Goal: Task Accomplishment & Management: Use online tool/utility

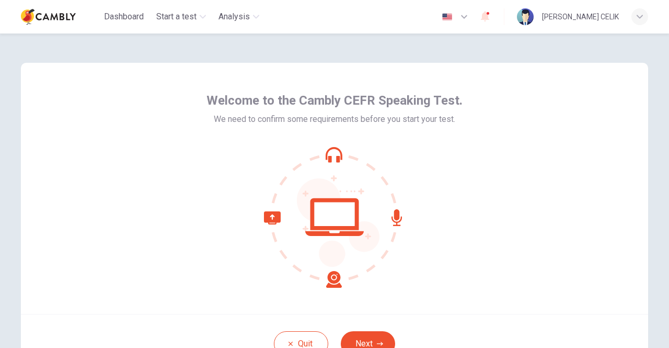
scroll to position [52, 0]
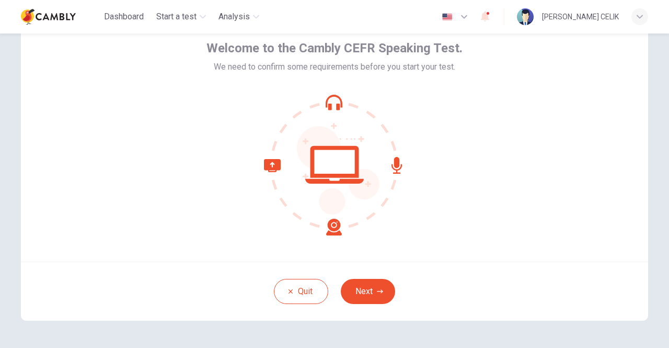
click at [556, 151] on div "Welcome to the Cambly CEFR Speaking Test. We need to confirm some requirements …" at bounding box center [334, 135] width 627 height 251
click at [375, 296] on button "Next" at bounding box center [368, 291] width 54 height 25
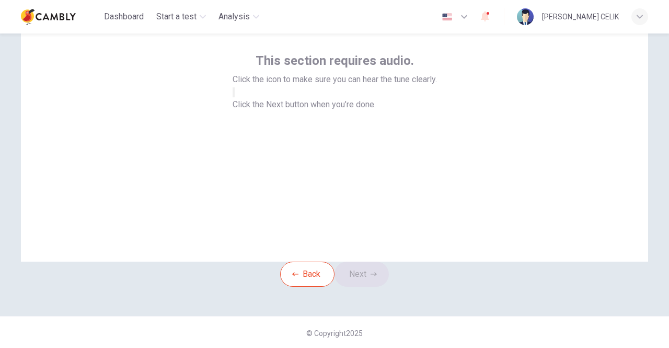
click at [376, 109] on span "Click the Next button when you’re done." at bounding box center [304, 104] width 143 height 10
click at [235, 97] on button "button" at bounding box center [234, 92] width 2 height 10
drag, startPoint x: 345, startPoint y: 145, endPoint x: 347, endPoint y: 151, distance: 6.0
click at [235, 97] on button "button" at bounding box center [234, 92] width 2 height 10
click at [234, 95] on icon "button" at bounding box center [234, 95] width 0 height 0
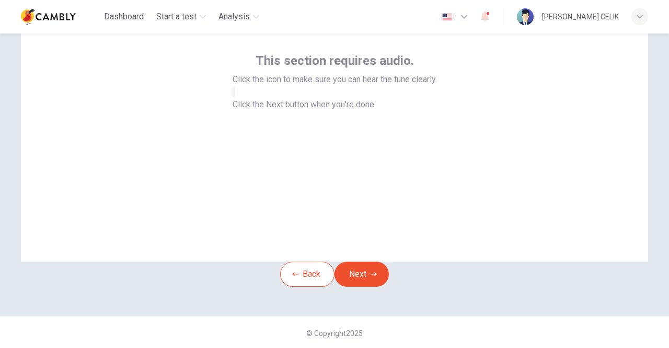
click at [373, 287] on button "Next" at bounding box center [362, 273] width 54 height 25
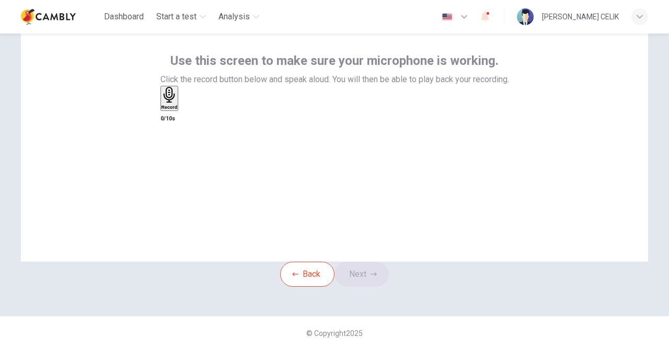
click at [178, 110] on h6 "Record" at bounding box center [170, 107] width 16 height 5
click at [172, 166] on h6 "Stop" at bounding box center [167, 168] width 10 height 5
click at [181, 110] on div "button" at bounding box center [181, 106] width 0 height 8
click at [172, 119] on icon "button" at bounding box center [168, 115] width 8 height 8
click at [178, 110] on h6 "Record" at bounding box center [170, 107] width 16 height 5
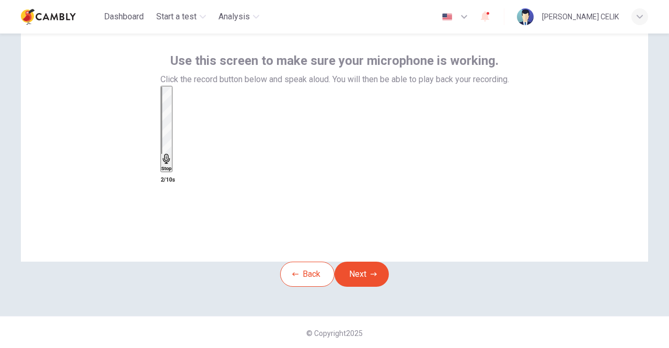
click at [172, 163] on div "Stop" at bounding box center [167, 129] width 10 height 84
click at [181, 109] on icon "button" at bounding box center [181, 109] width 0 height 0
click at [162, 110] on div "button" at bounding box center [162, 106] width 0 height 8
click at [178, 110] on h6 "Record" at bounding box center [170, 107] width 16 height 5
click at [172, 166] on h6 "Stop" at bounding box center [167, 168] width 10 height 5
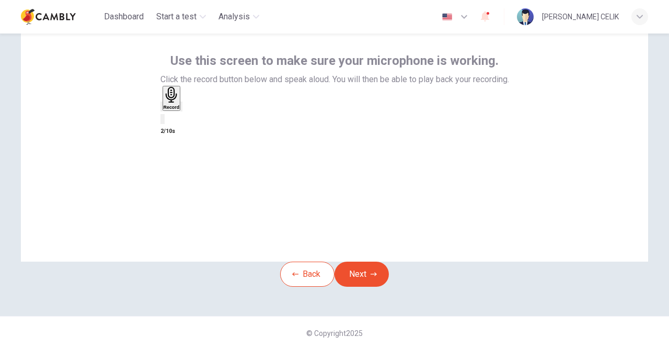
click at [181, 110] on div "button" at bounding box center [181, 106] width 0 height 8
click at [361, 287] on button "Next" at bounding box center [362, 273] width 54 height 25
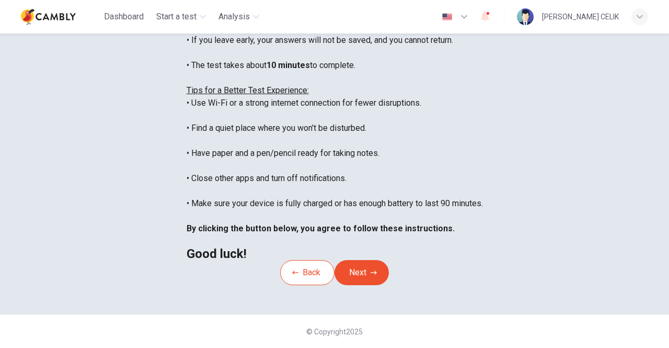
scroll to position [233, 0]
click at [229, 225] on div "Disclaimer: You are about to start a CEFR Speaking Test . Before You Start the …" at bounding box center [335, 109] width 296 height 301
click at [361, 260] on button "Next" at bounding box center [362, 272] width 54 height 25
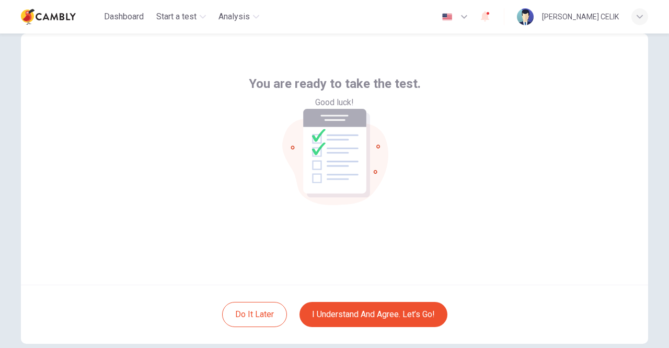
scroll to position [52, 0]
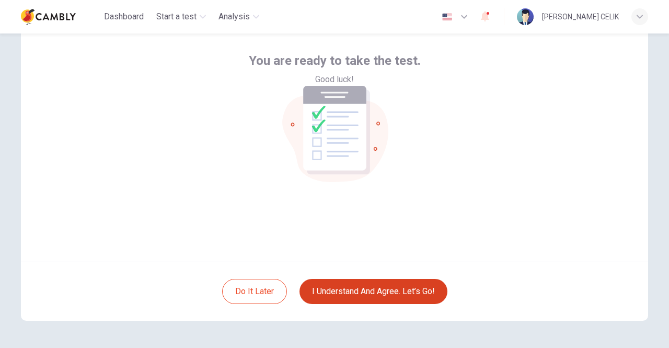
click at [370, 294] on button "I understand and agree. Let’s go!" at bounding box center [374, 291] width 148 height 25
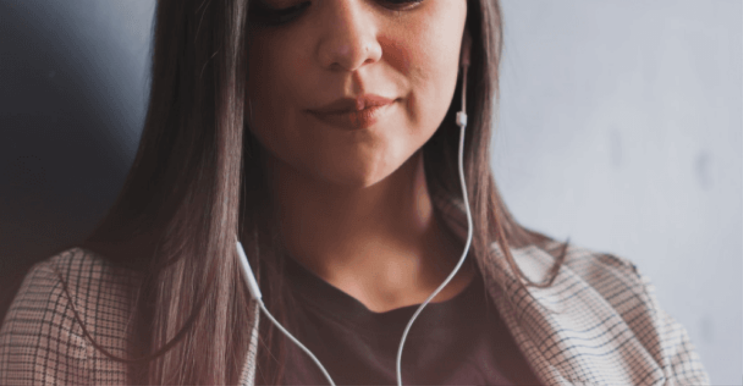
scroll to position [62, 0]
click at [614, 107] on img at bounding box center [371, 193] width 743 height 386
click at [600, 30] on div "Level Test Speaking Continue" at bounding box center [371, 53] width 743 height 107
drag, startPoint x: 600, startPoint y: 23, endPoint x: 600, endPoint y: 45, distance: 22.5
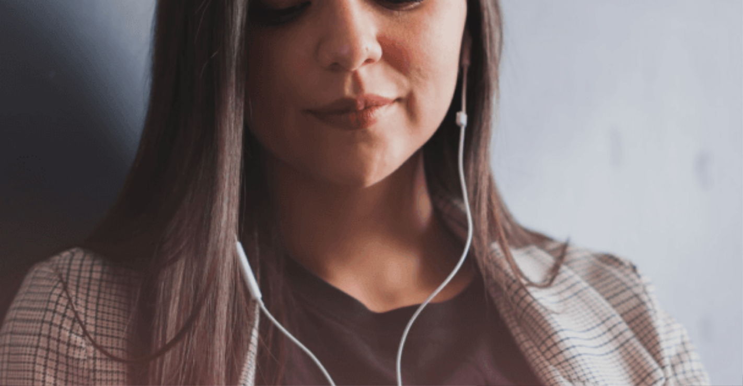
click at [30, 54] on button "Continue" at bounding box center [15, 73] width 30 height 39
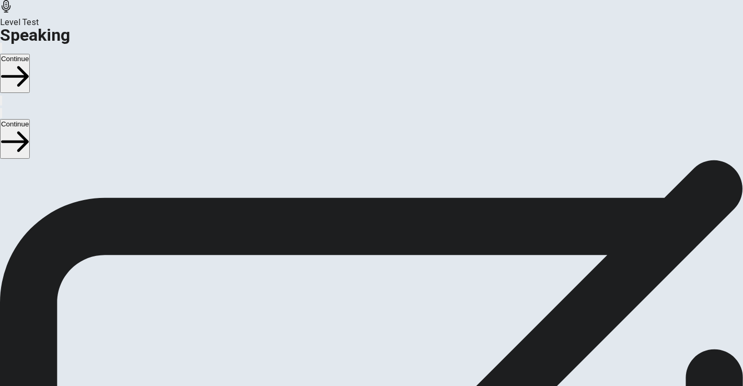
click at [387, 333] on icon at bounding box center [371, 348] width 31 height 31
click at [358, 254] on button "Record Again" at bounding box center [357, 259] width 2 height 10
click at [391, 331] on span "Stop Recording" at bounding box center [371, 342] width 37 height 22
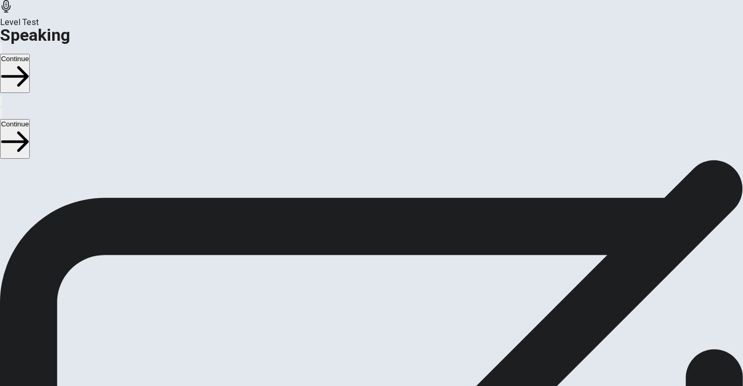
click at [370, 261] on icon "Play Audio" at bounding box center [365, 267] width 10 height 13
click at [30, 54] on button "Continue" at bounding box center [15, 73] width 30 height 39
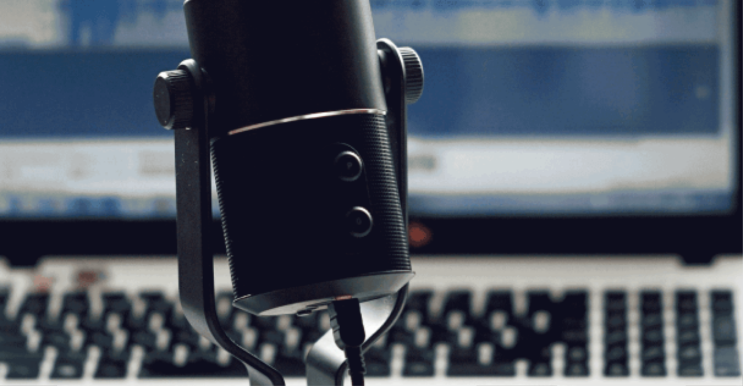
scroll to position [4, 0]
click at [30, 54] on button "Continue" at bounding box center [15, 73] width 30 height 39
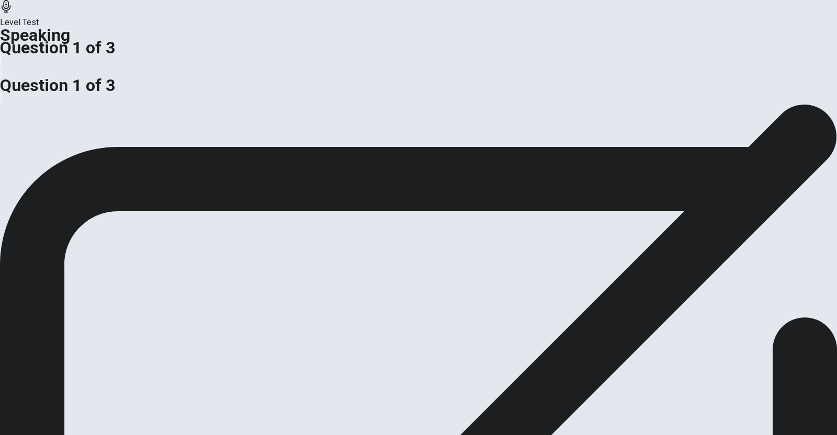
scroll to position [0, 0]
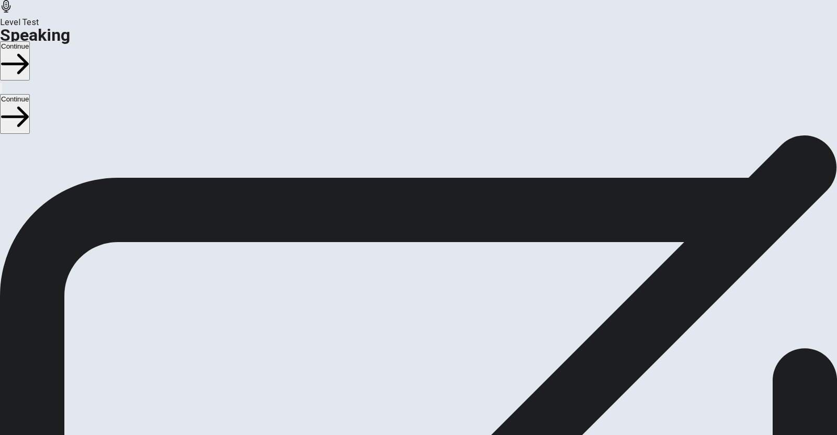
click at [30, 41] on button "Continue" at bounding box center [15, 60] width 30 height 39
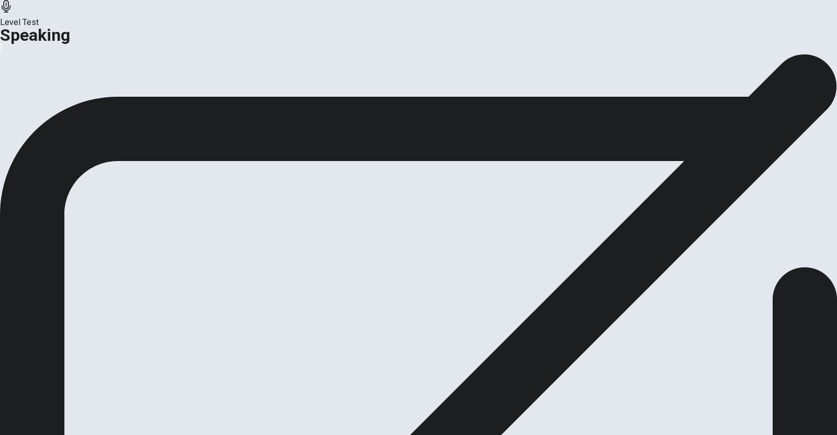
click at [83, 131] on button "Continue" at bounding box center [62, 124] width 42 height 14
